Goal: Task Accomplishment & Management: Use online tool/utility

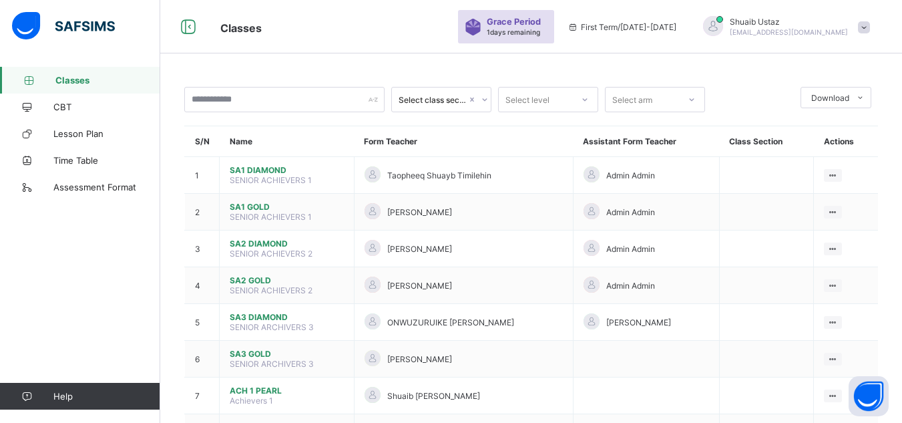
scroll to position [208, 0]
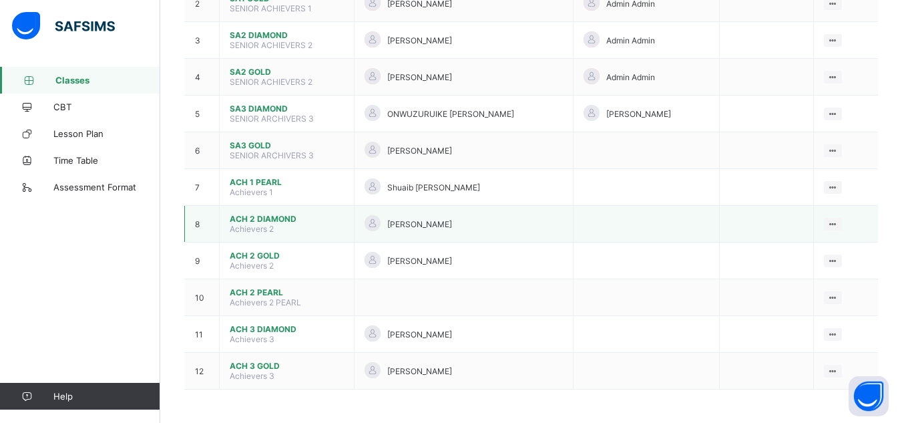
click at [266, 222] on span "ACH 2 DIAMOND" at bounding box center [287, 219] width 114 height 10
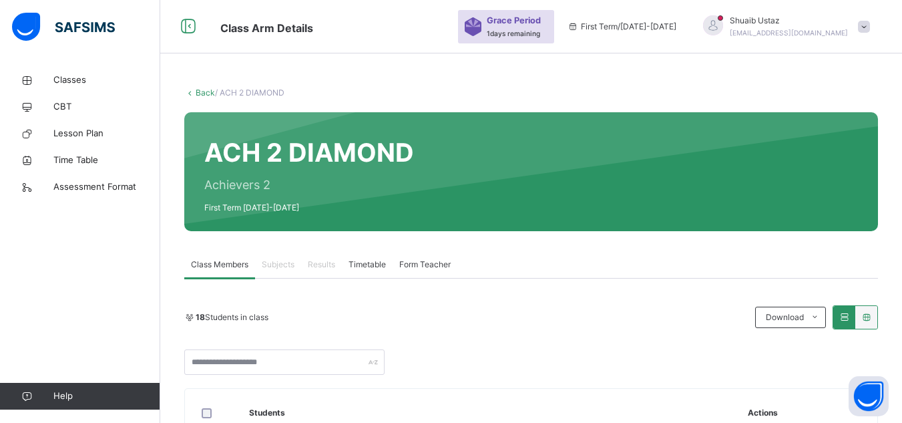
click at [282, 268] on span "Subjects" at bounding box center [278, 264] width 33 height 12
click at [278, 264] on span "Subjects" at bounding box center [278, 264] width 33 height 12
click at [274, 262] on span "Subjects" at bounding box center [278, 264] width 33 height 12
click at [269, 262] on span "Subjects" at bounding box center [278, 264] width 33 height 12
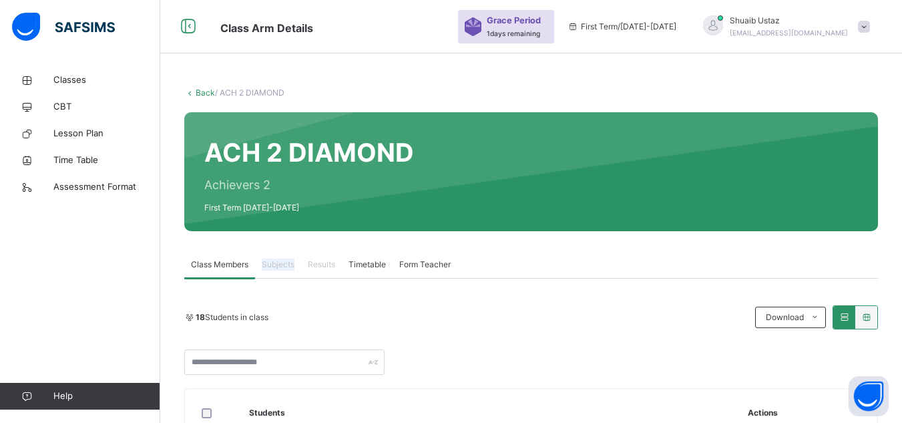
click at [269, 262] on span "Subjects" at bounding box center [278, 264] width 33 height 12
click at [272, 264] on span "Subjects" at bounding box center [278, 264] width 33 height 12
click at [95, 84] on span "Classes" at bounding box center [106, 79] width 107 height 13
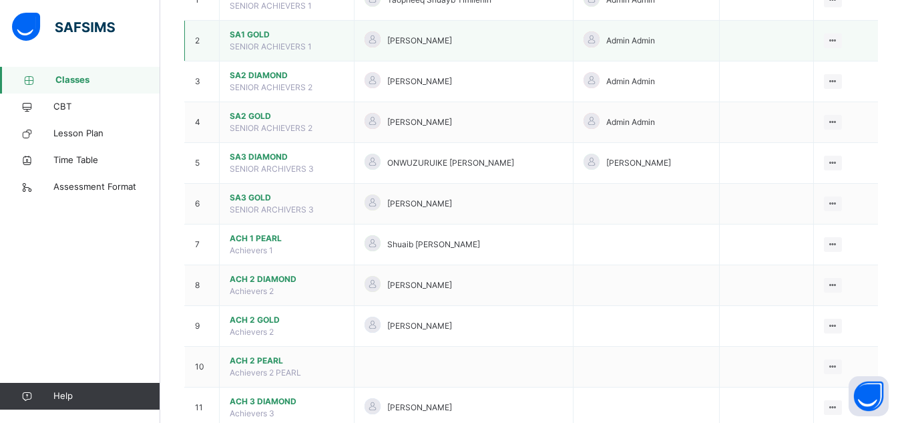
scroll to position [181, 0]
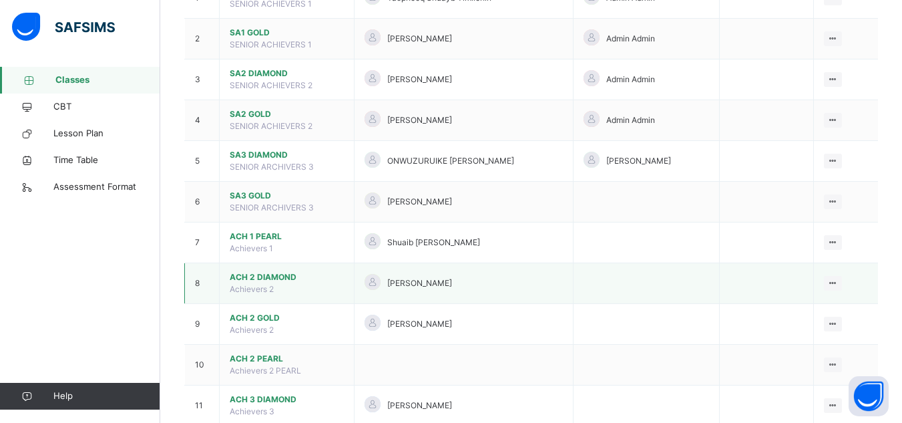
click at [278, 277] on span "ACH 2 DIAMOND" at bounding box center [287, 277] width 114 height 12
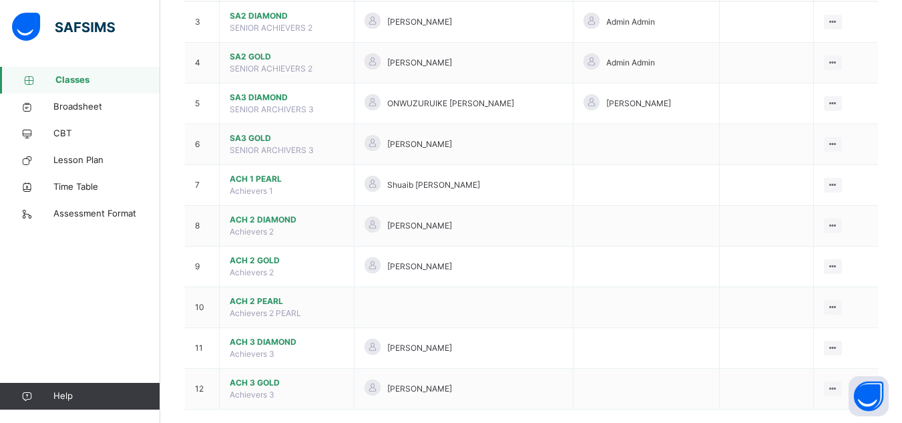
scroll to position [258, 0]
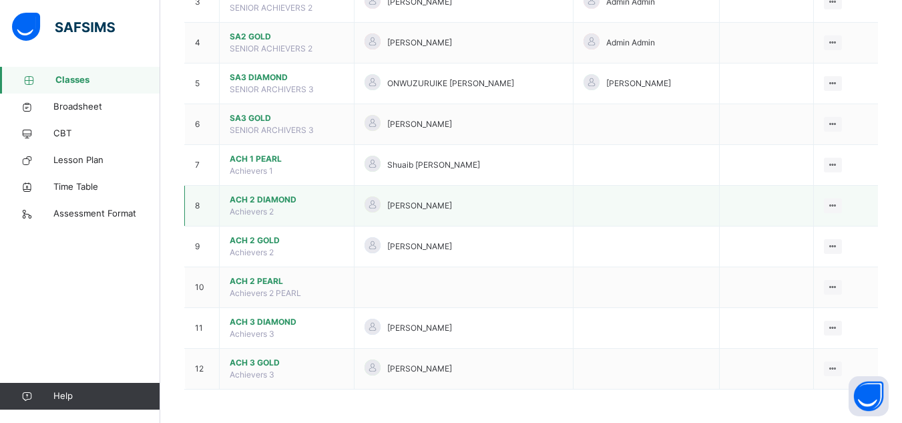
click at [257, 200] on span "ACH 2 DIAMOND" at bounding box center [287, 200] width 114 height 12
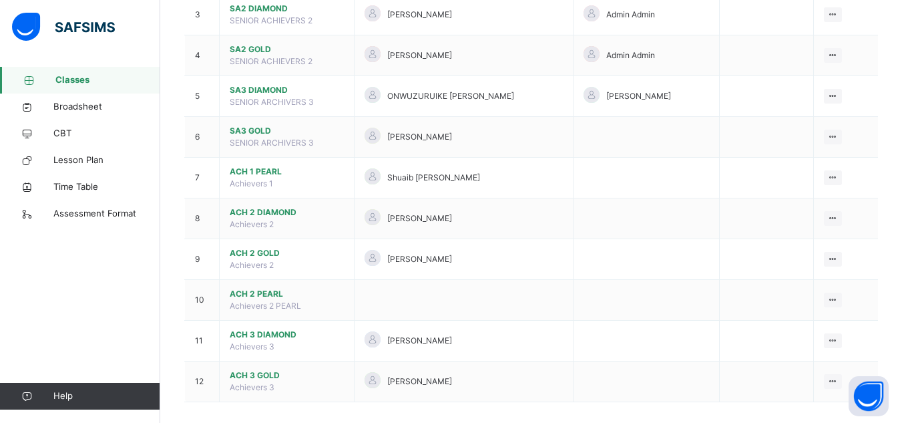
scroll to position [258, 0]
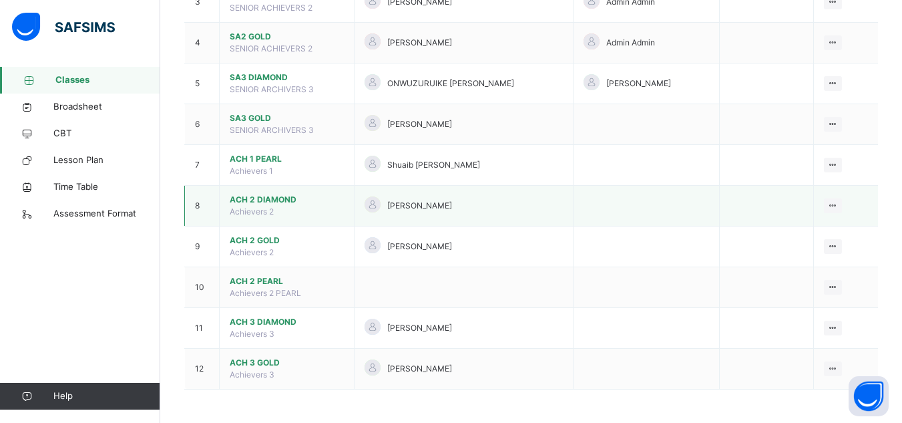
click at [250, 200] on span "ACH 2 DIAMOND" at bounding box center [287, 200] width 114 height 12
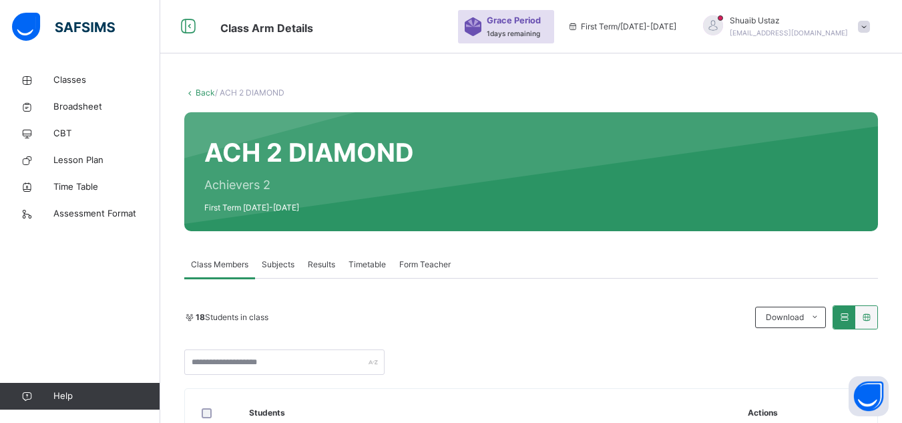
click at [283, 264] on span "Subjects" at bounding box center [278, 264] width 33 height 12
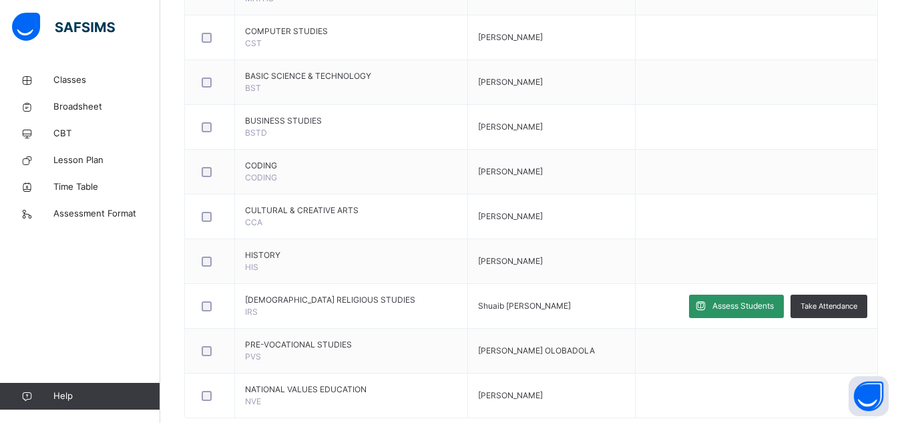
scroll to position [485, 0]
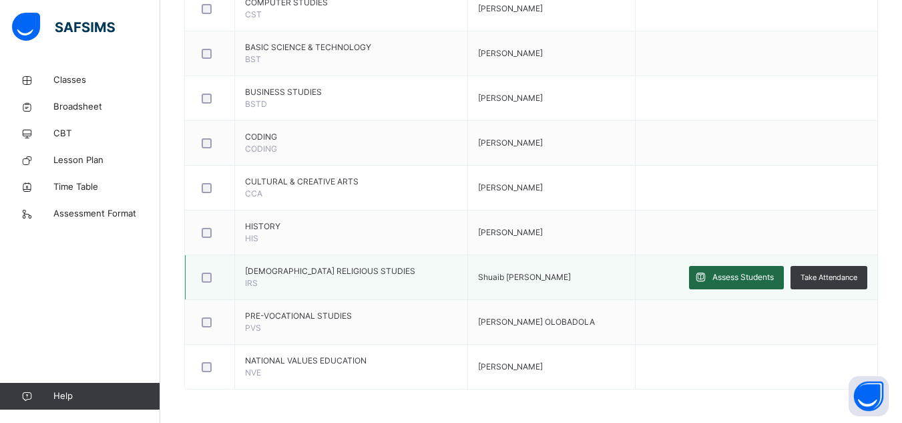
click at [747, 280] on span "Assess Students" at bounding box center [742, 277] width 61 height 12
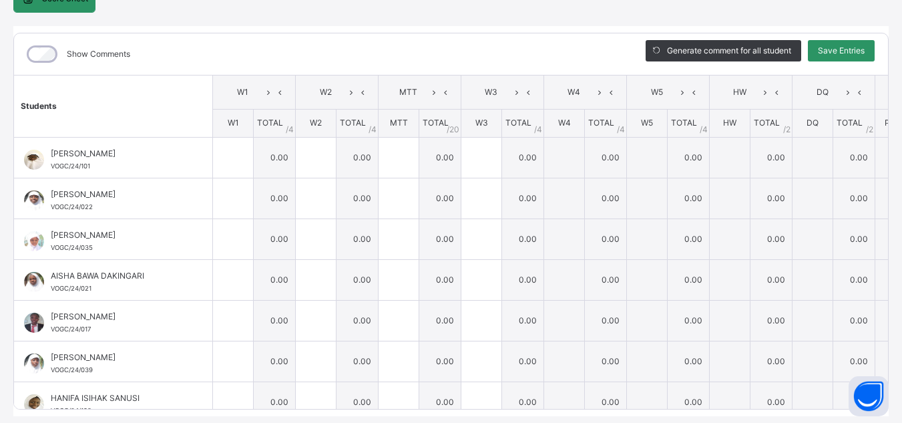
scroll to position [144, 0]
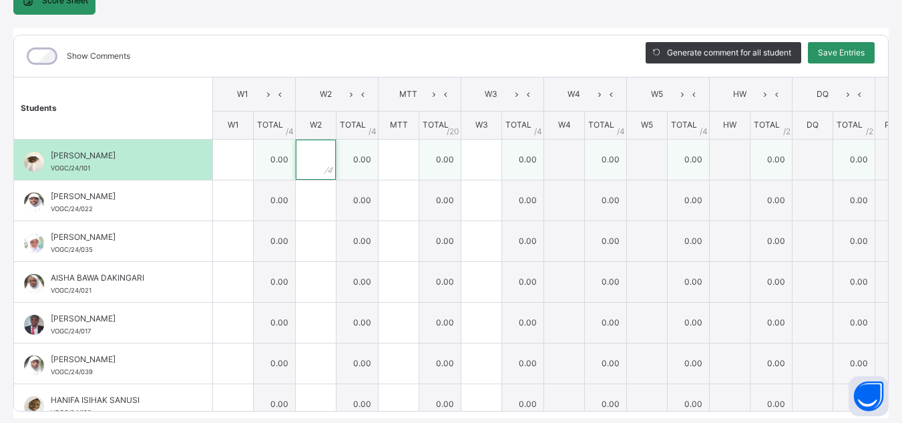
click at [324, 160] on div at bounding box center [316, 160] width 40 height 40
type input "***"
click at [393, 164] on input "text" at bounding box center [399, 160] width 40 height 40
type input "*"
click at [240, 162] on div at bounding box center [233, 160] width 40 height 40
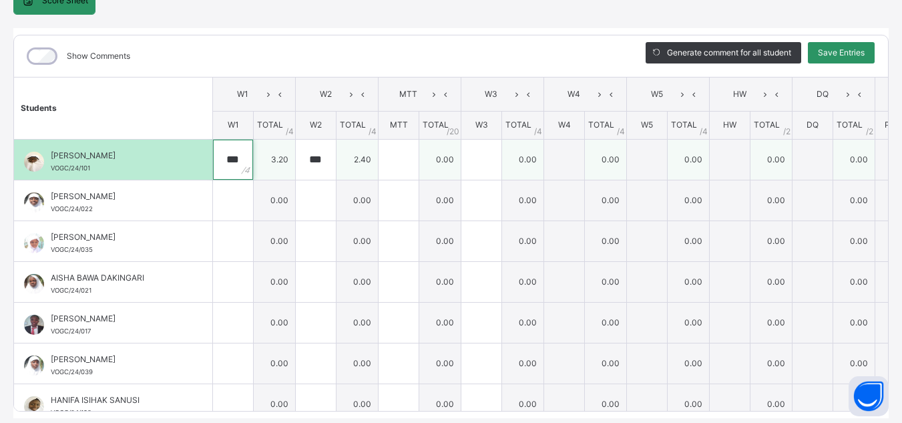
type input "***"
click at [479, 164] on input "text" at bounding box center [481, 160] width 40 height 40
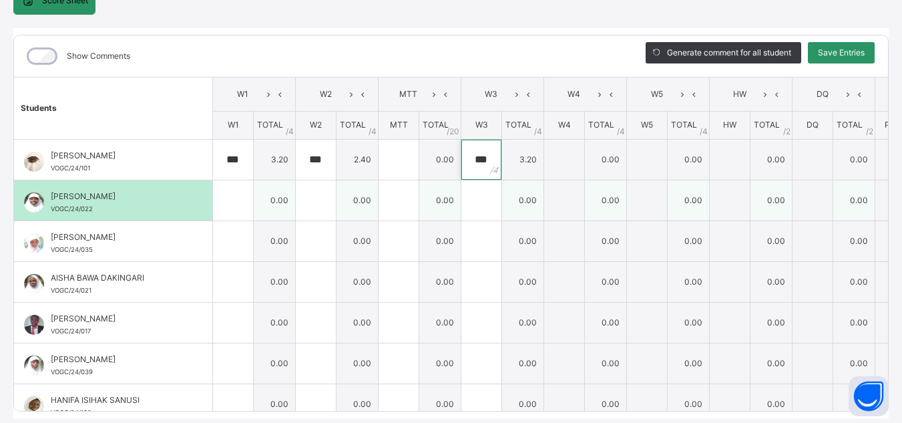
type input "***"
click at [244, 215] on div at bounding box center [233, 200] width 40 height 40
type input "*"
click at [321, 205] on input "text" at bounding box center [316, 200] width 40 height 40
type input "*"
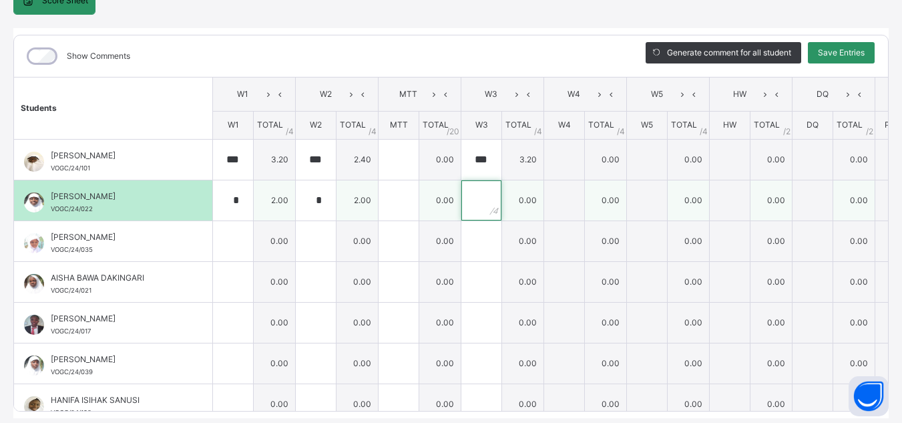
click at [493, 194] on div at bounding box center [481, 200] width 40 height 40
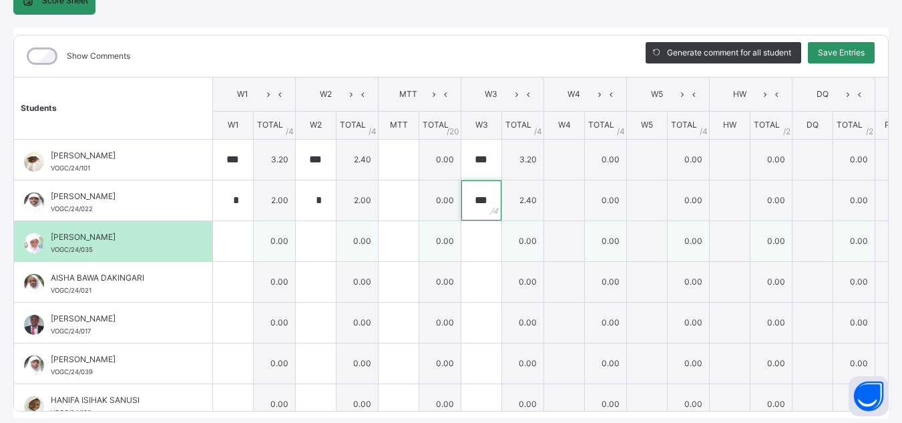
type input "***"
click at [226, 244] on input "text" at bounding box center [233, 241] width 40 height 40
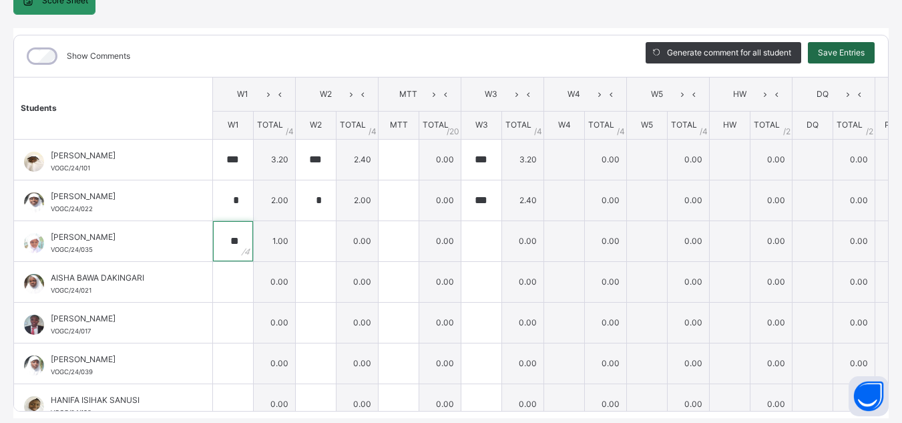
type input "**"
click at [853, 49] on span "Save Entries" at bounding box center [841, 53] width 47 height 12
click at [854, 51] on span "Save Entries" at bounding box center [841, 53] width 47 height 12
